Goal: Browse casually

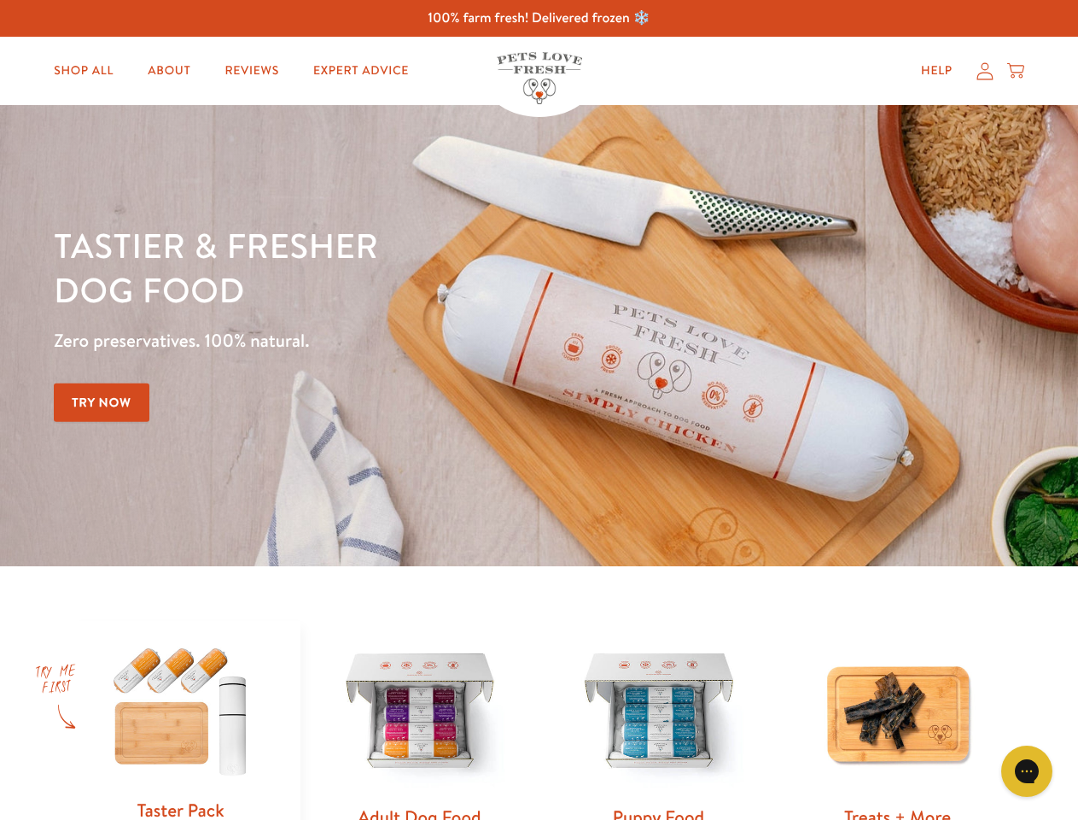
click at [539, 410] on div "Tastier & fresher dog food Zero preservatives. 100% natural. Try Now" at bounding box center [377, 335] width 647 height 225
click at [1027, 771] on icon "Gorgias live chat" at bounding box center [1027, 770] width 16 height 16
